Goal: Information Seeking & Learning: Learn about a topic

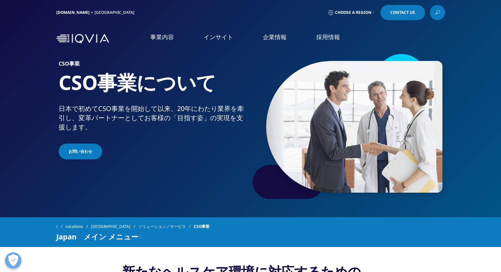
click at [274, 38] on link "企業情報" at bounding box center [275, 37] width 24 height 8
click at [15, 84] on link "概要" at bounding box center [92, 83] width 164 height 8
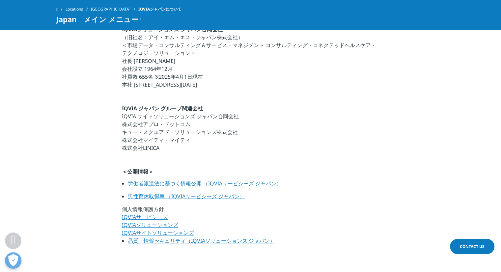
scroll to position [362, 0]
